Goal: Information Seeking & Learning: Understand process/instructions

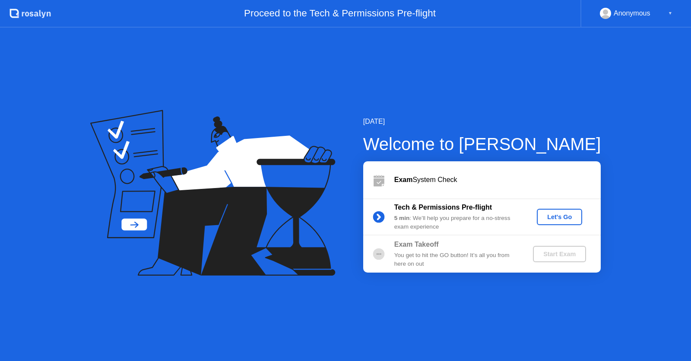
click at [568, 218] on div "Let's Go" at bounding box center [559, 217] width 38 height 7
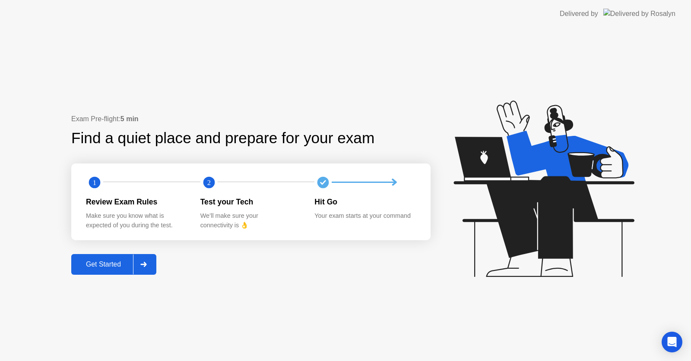
click at [90, 268] on div "Get Started" at bounding box center [103, 265] width 59 height 8
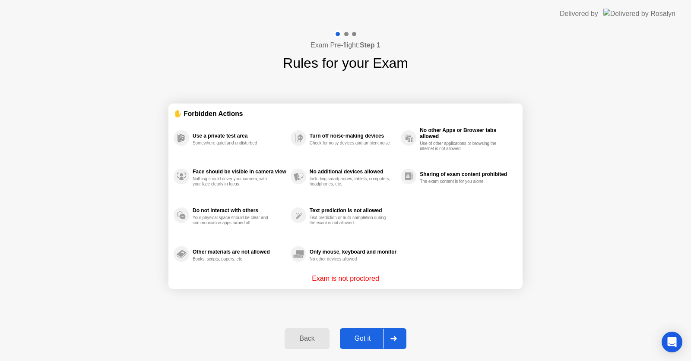
click at [365, 335] on div "Got it" at bounding box center [362, 339] width 41 height 8
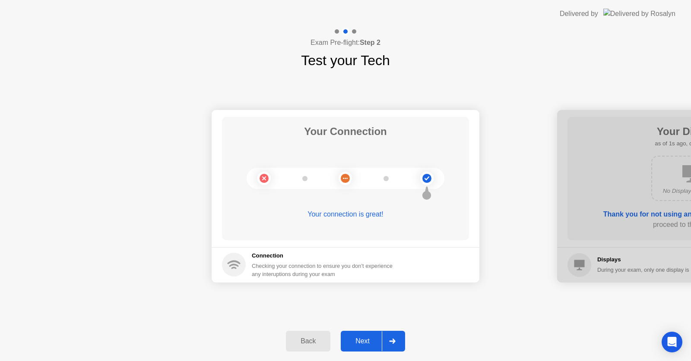
click at [358, 341] on div "Next" at bounding box center [362, 342] width 38 height 8
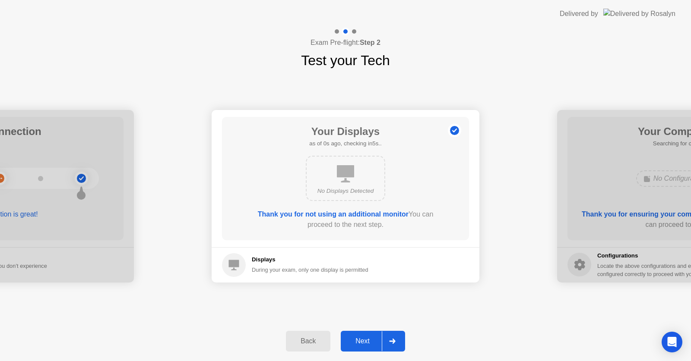
click at [358, 341] on div "Next" at bounding box center [362, 342] width 38 height 8
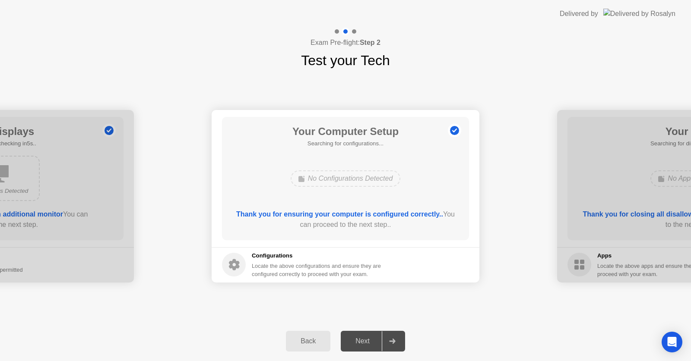
click at [319, 329] on div "Back Next" at bounding box center [345, 342] width 691 height 40
click at [317, 334] on button "Back" at bounding box center [308, 341] width 44 height 21
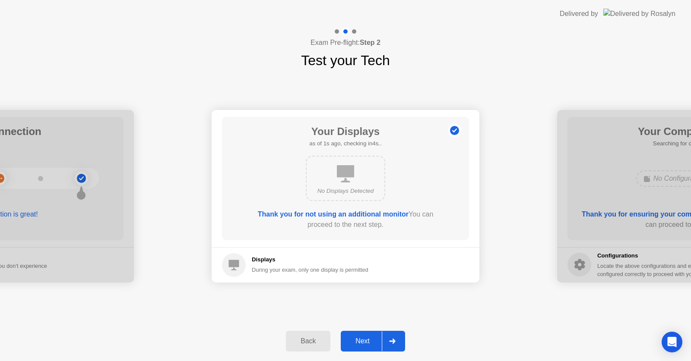
click at [372, 344] on div "Next" at bounding box center [362, 342] width 38 height 8
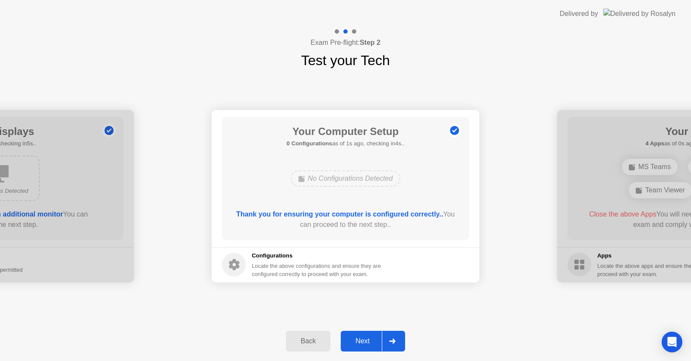
click at [367, 338] on div "Next" at bounding box center [362, 342] width 38 height 8
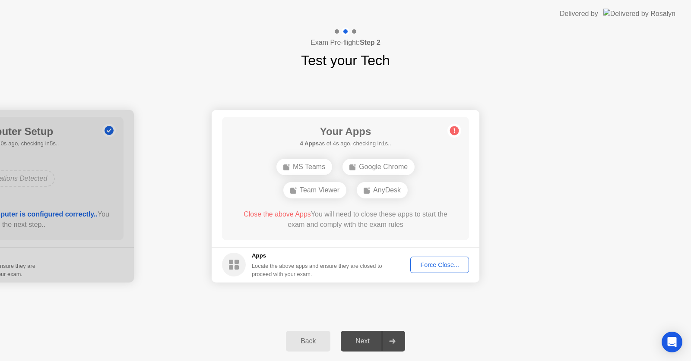
click at [290, 341] on div "Back" at bounding box center [307, 342] width 39 height 8
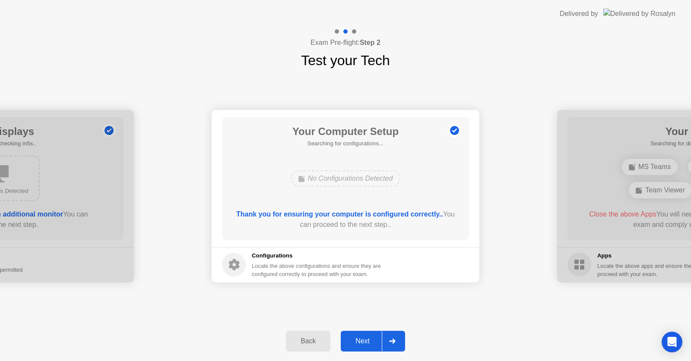
click at [315, 341] on div "Back" at bounding box center [307, 342] width 39 height 8
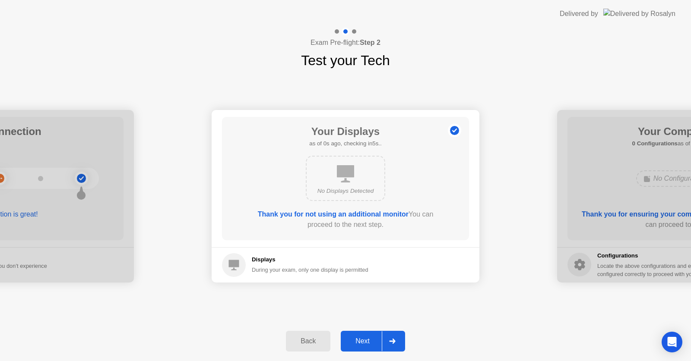
click at [315, 341] on div "Back" at bounding box center [307, 342] width 39 height 8
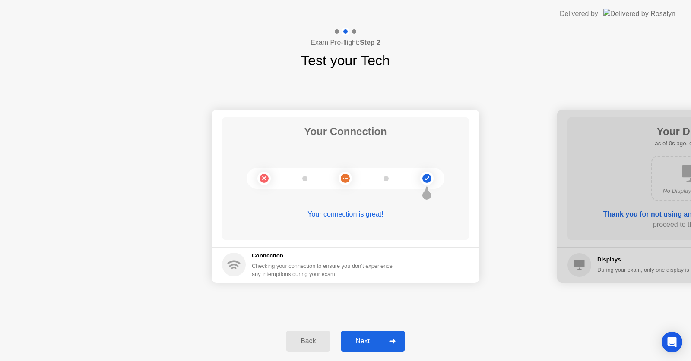
click at [315, 341] on div "Back" at bounding box center [307, 342] width 39 height 8
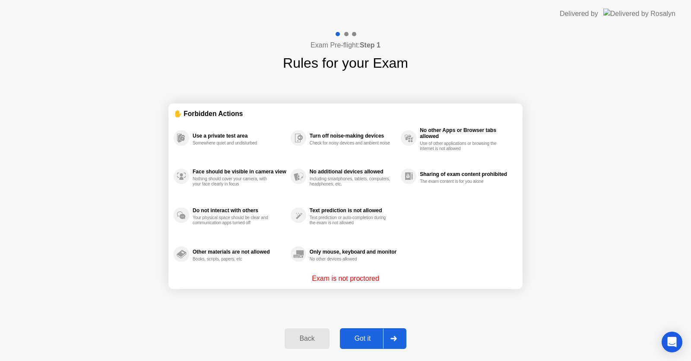
click at [315, 341] on div "Back" at bounding box center [306, 339] width 39 height 8
